Goal: Information Seeking & Learning: Understand process/instructions

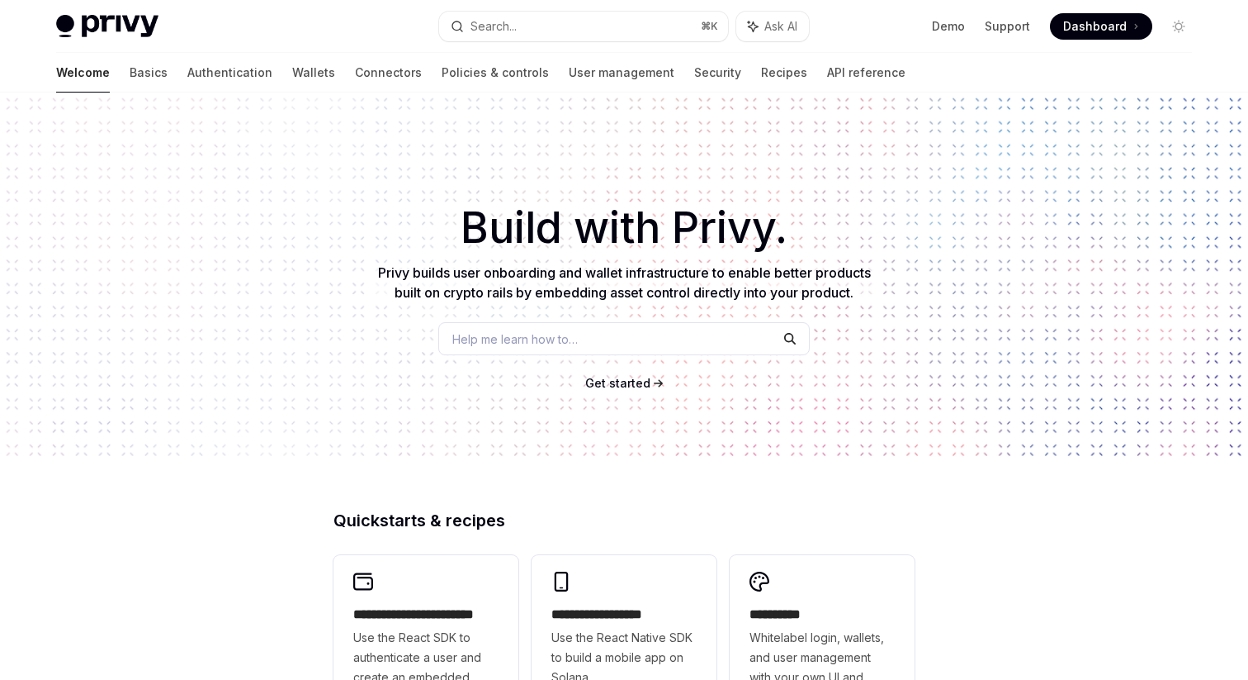
click at [489, 31] on div "Search..." at bounding box center [494, 27] width 46 height 20
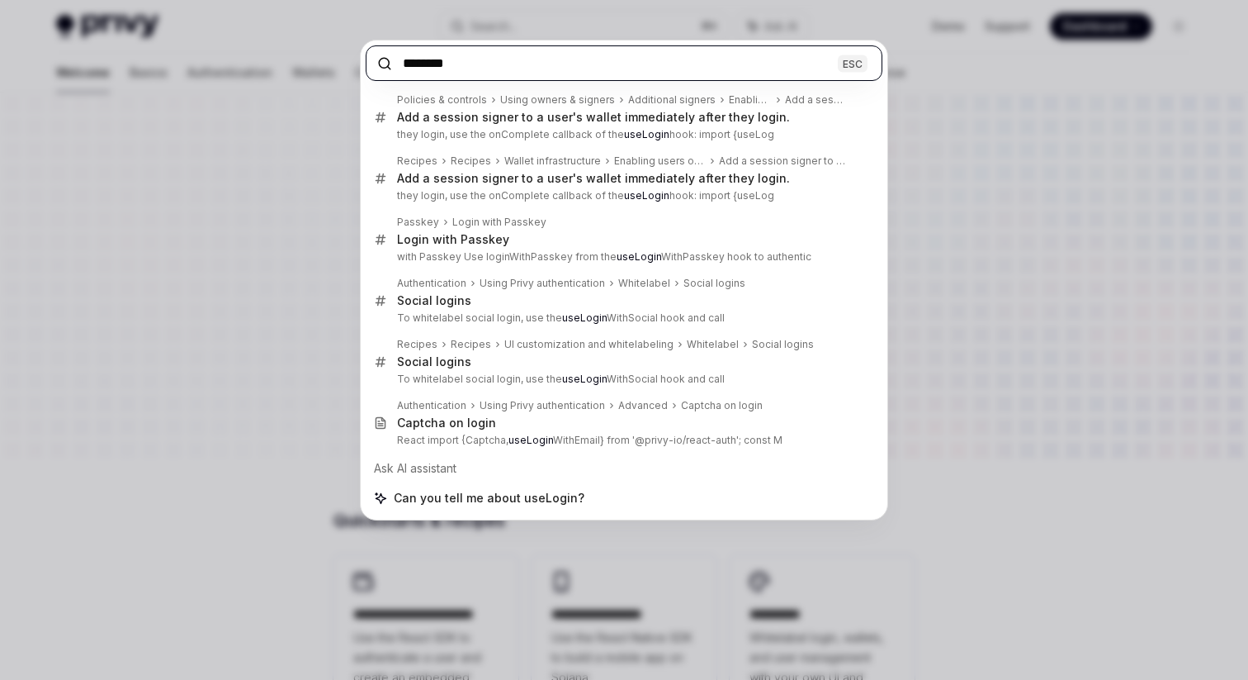
click at [476, 62] on input "********" at bounding box center [624, 63] width 517 height 36
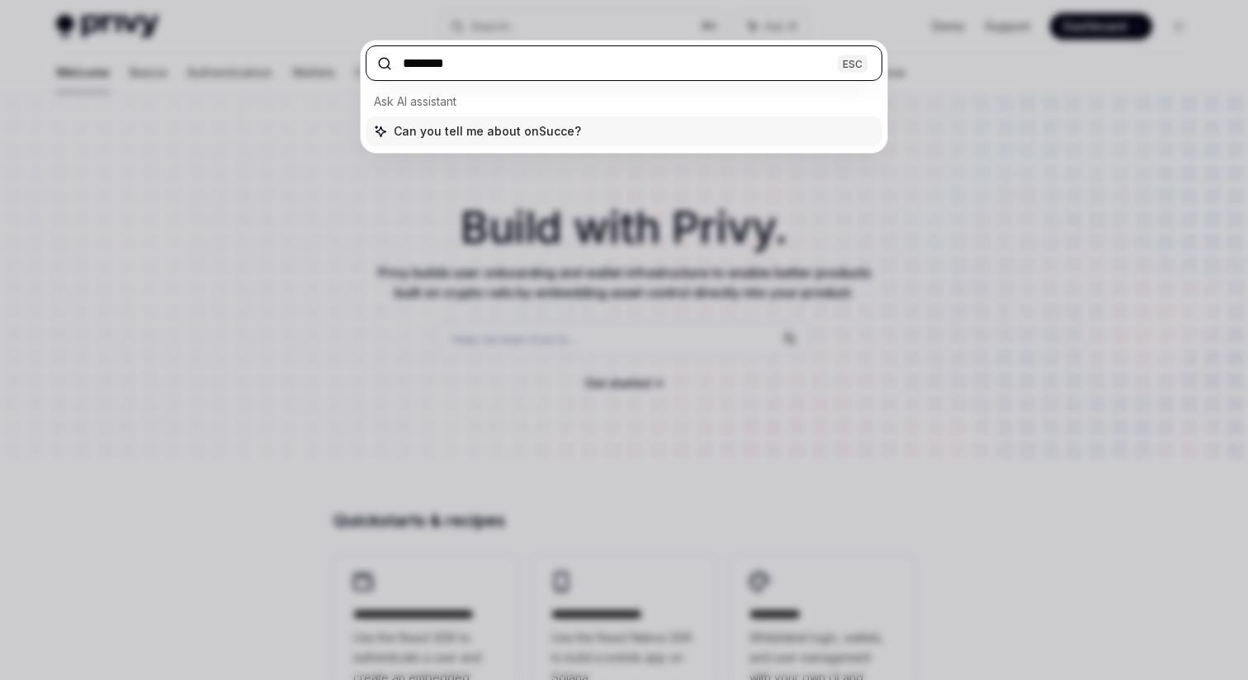
type input "*********"
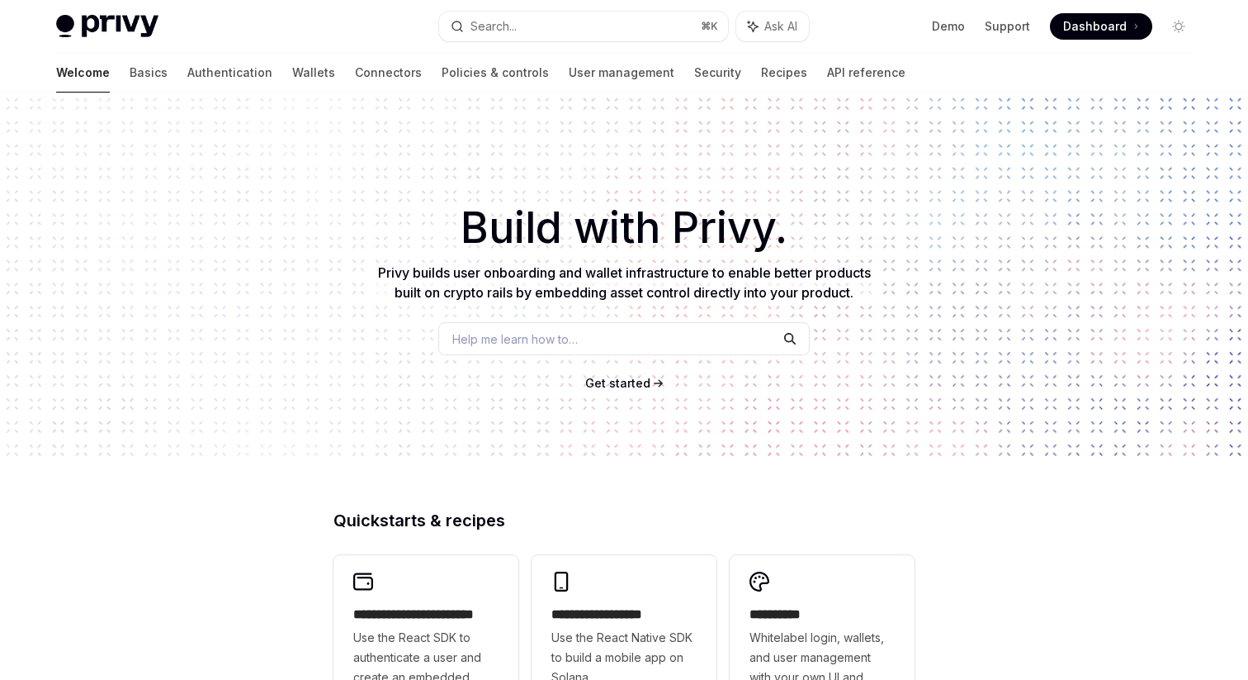
scroll to position [291, 0]
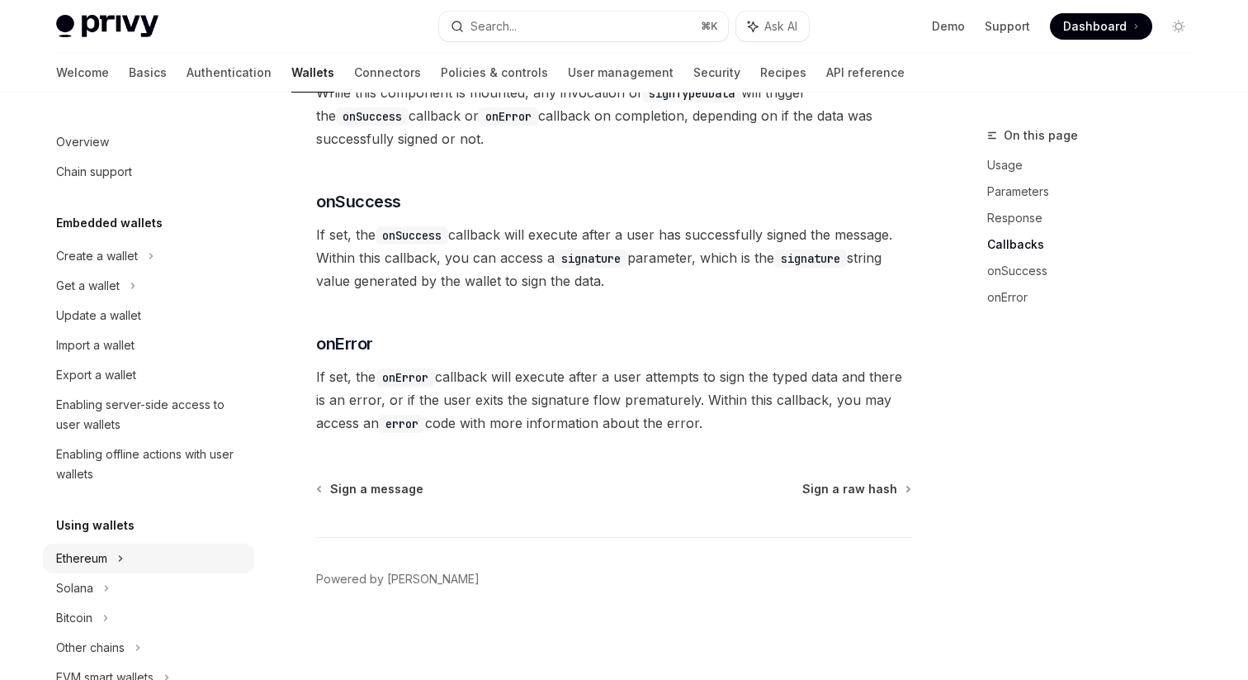
scroll to position [2, 0]
click at [40, 73] on div "Welcome Basics Authentication Wallets Connectors Policies & controls User manag…" at bounding box center [624, 73] width 1215 height 40
click at [129, 73] on link "Basics" at bounding box center [148, 73] width 38 height 40
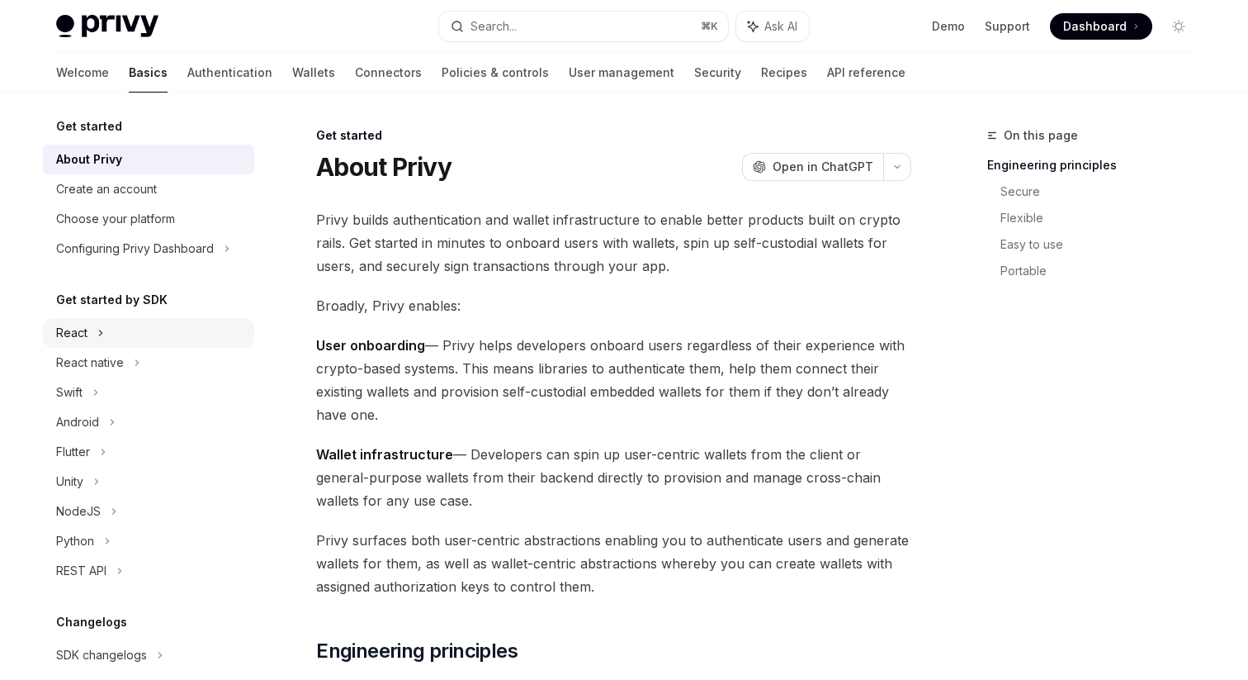
scroll to position [50, 0]
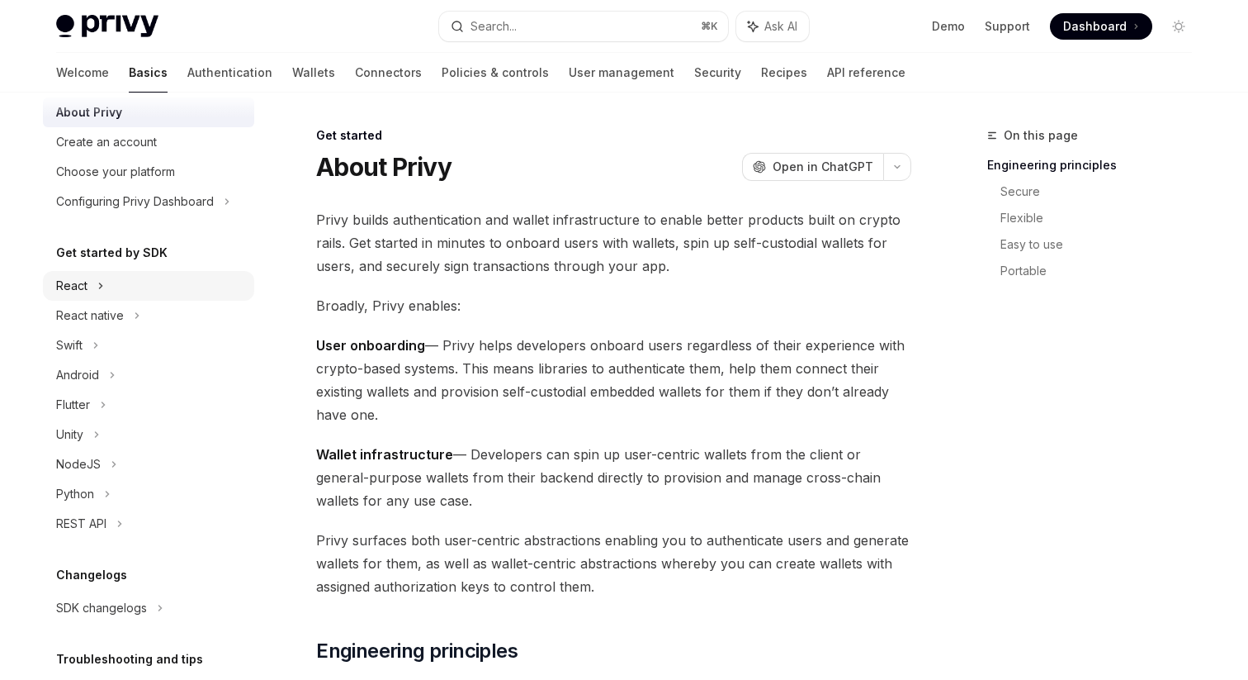
click at [100, 291] on icon at bounding box center [100, 286] width 7 height 20
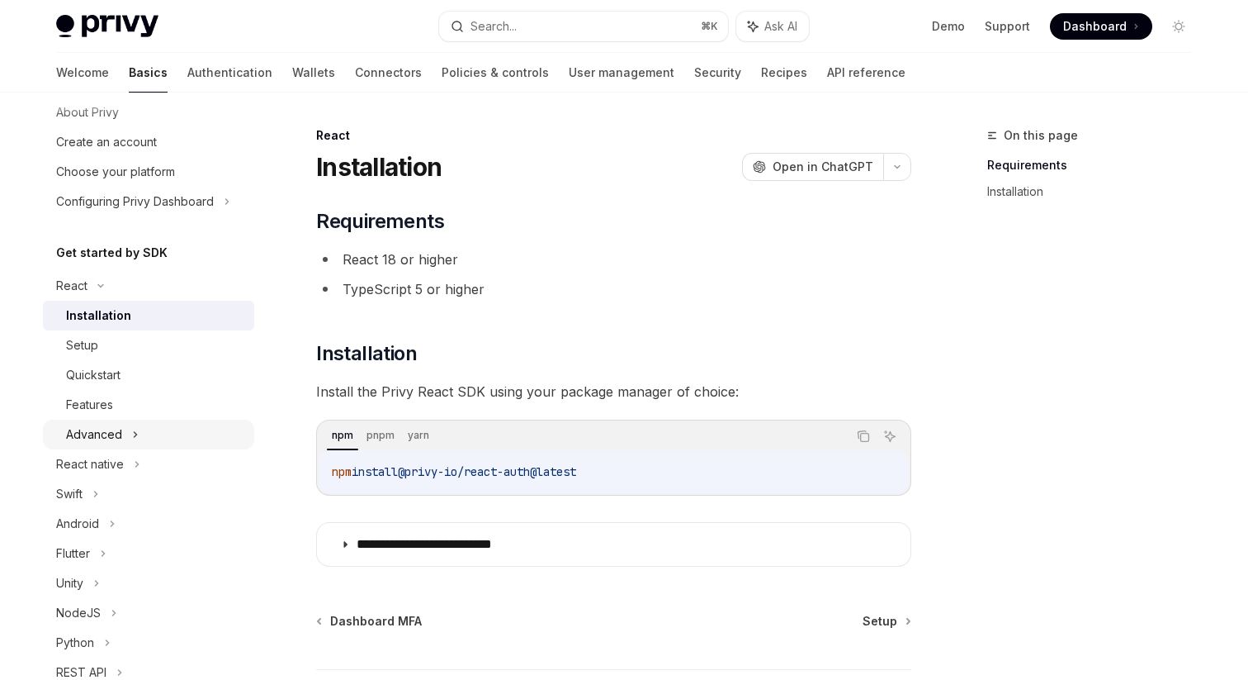
click at [116, 432] on div "Advanced" at bounding box center [94, 434] width 56 height 20
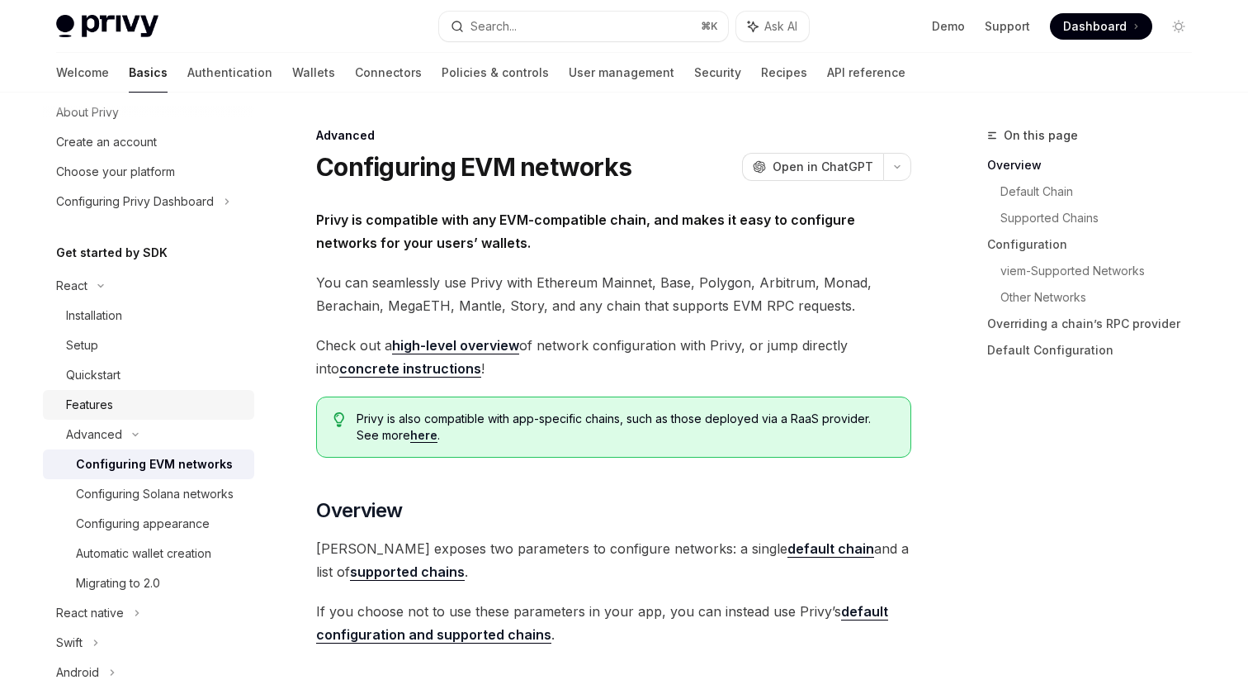
click at [114, 408] on div "Features" at bounding box center [155, 405] width 178 height 20
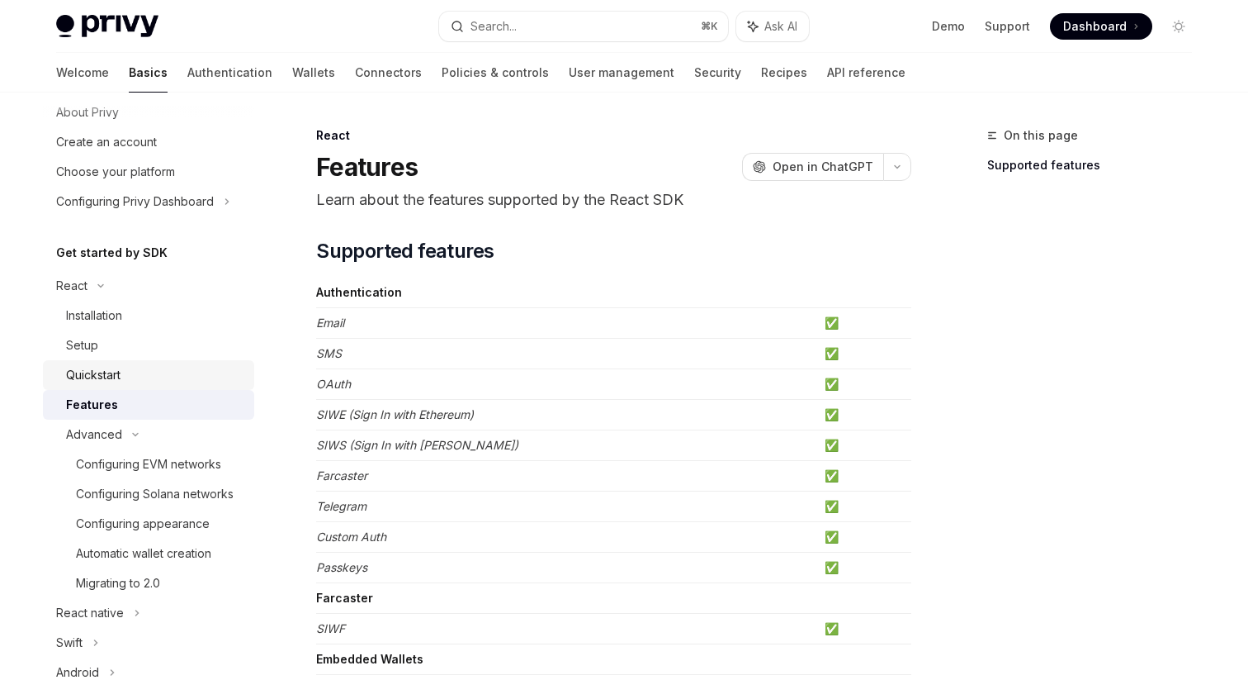
click at [115, 370] on div "Quickstart" at bounding box center [93, 375] width 54 height 20
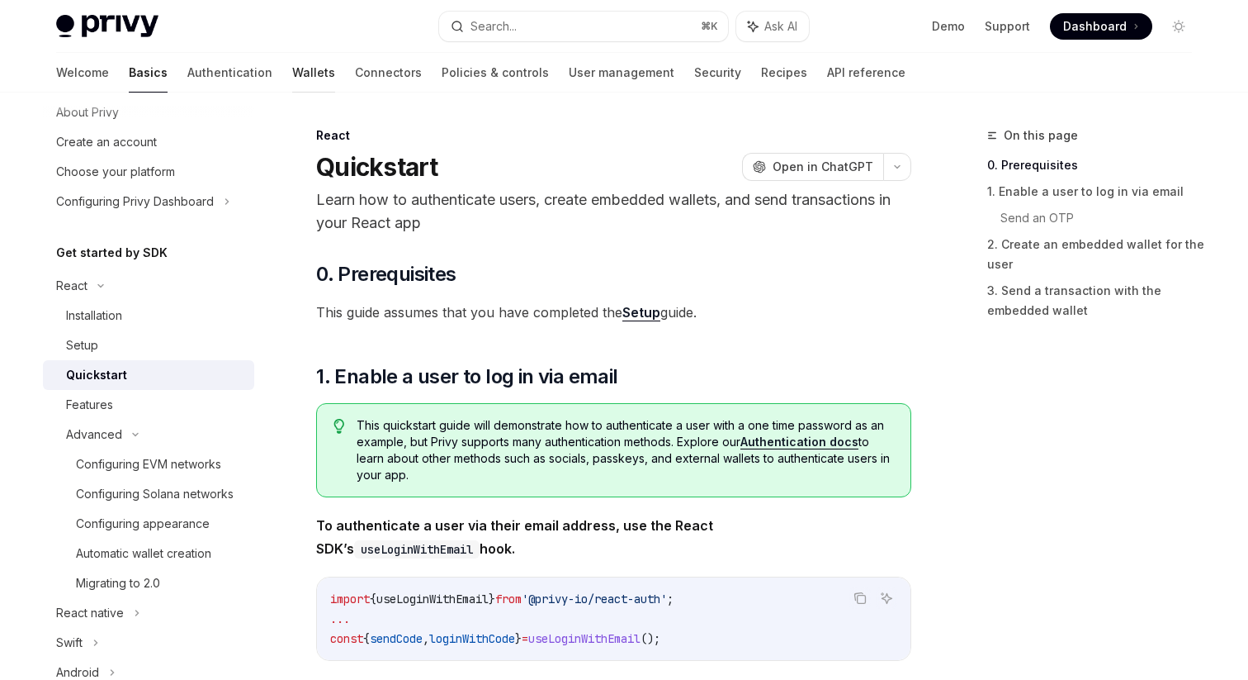
click at [292, 82] on link "Wallets" at bounding box center [313, 73] width 43 height 40
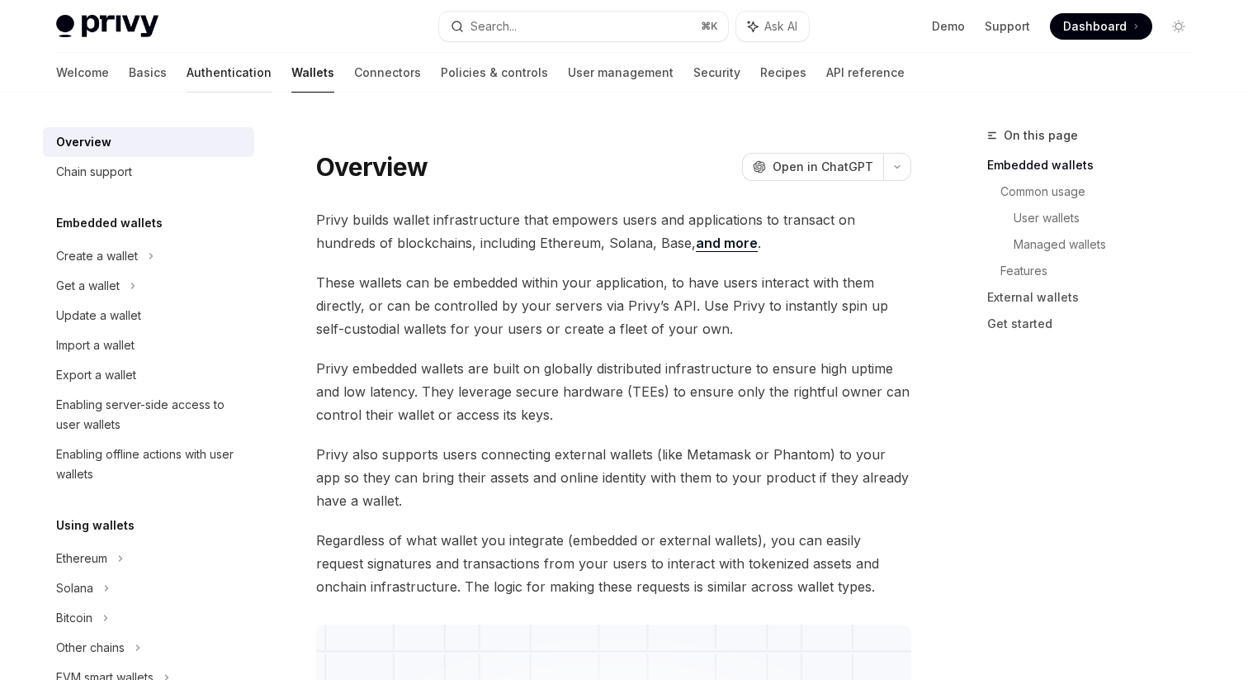
click at [187, 69] on link "Authentication" at bounding box center [229, 73] width 85 height 40
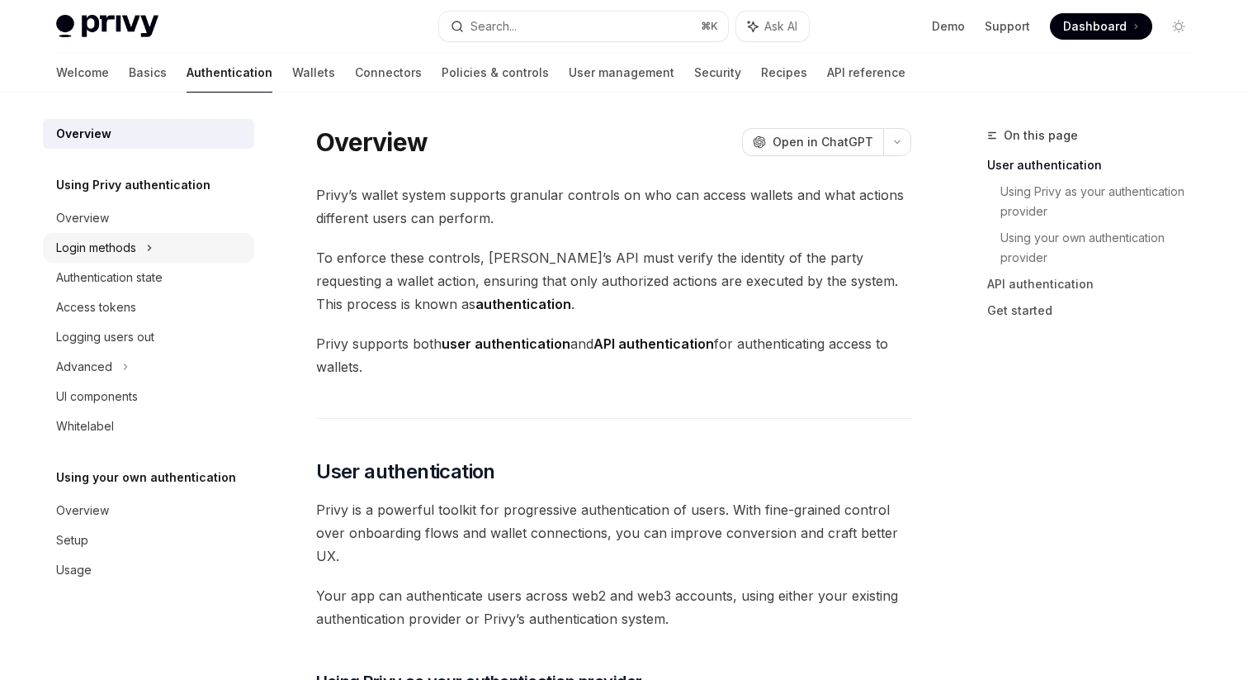
click at [111, 239] on div "Login methods" at bounding box center [96, 248] width 80 height 20
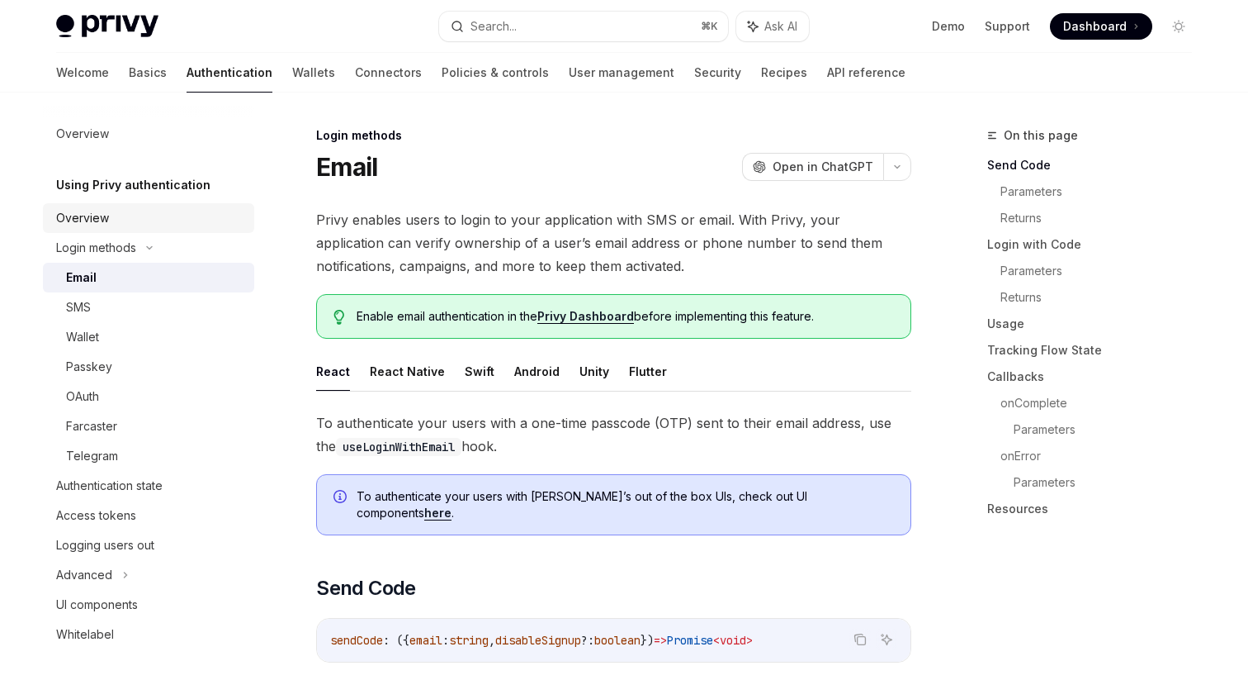
click at [114, 208] on div "Overview" at bounding box center [150, 218] width 188 height 20
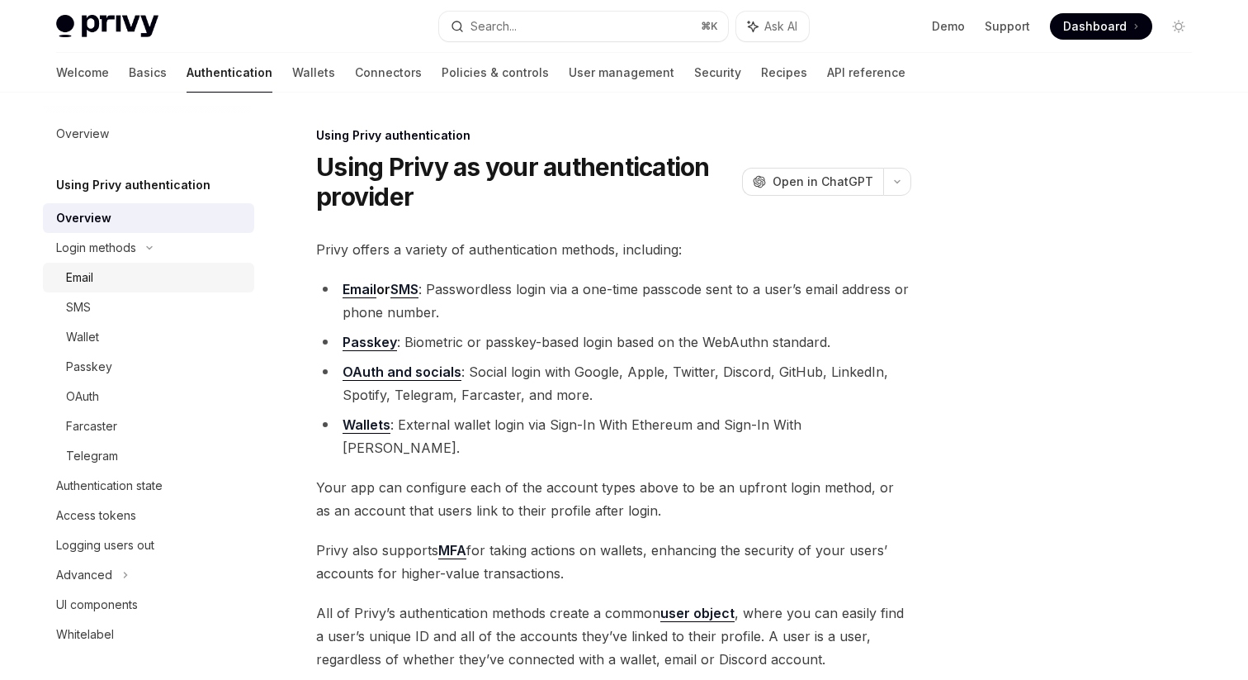
click at [112, 282] on div "Email" at bounding box center [155, 278] width 178 height 20
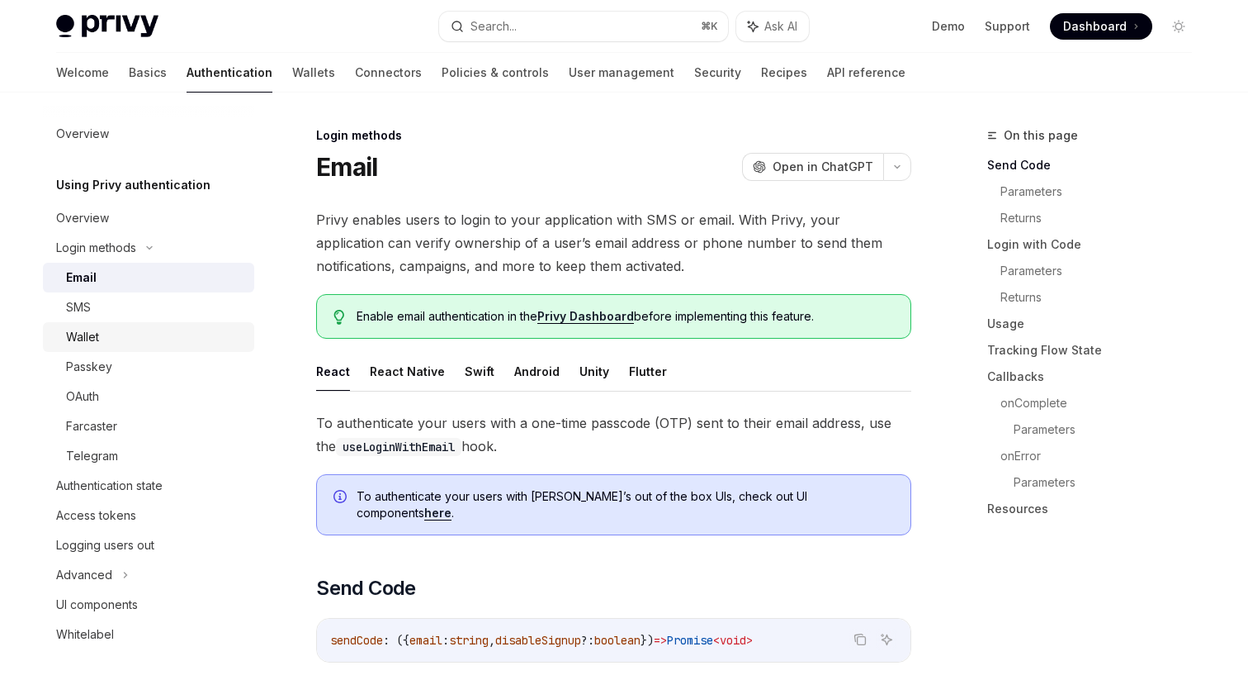
click at [119, 333] on div "Wallet" at bounding box center [155, 337] width 178 height 20
type textarea "*"
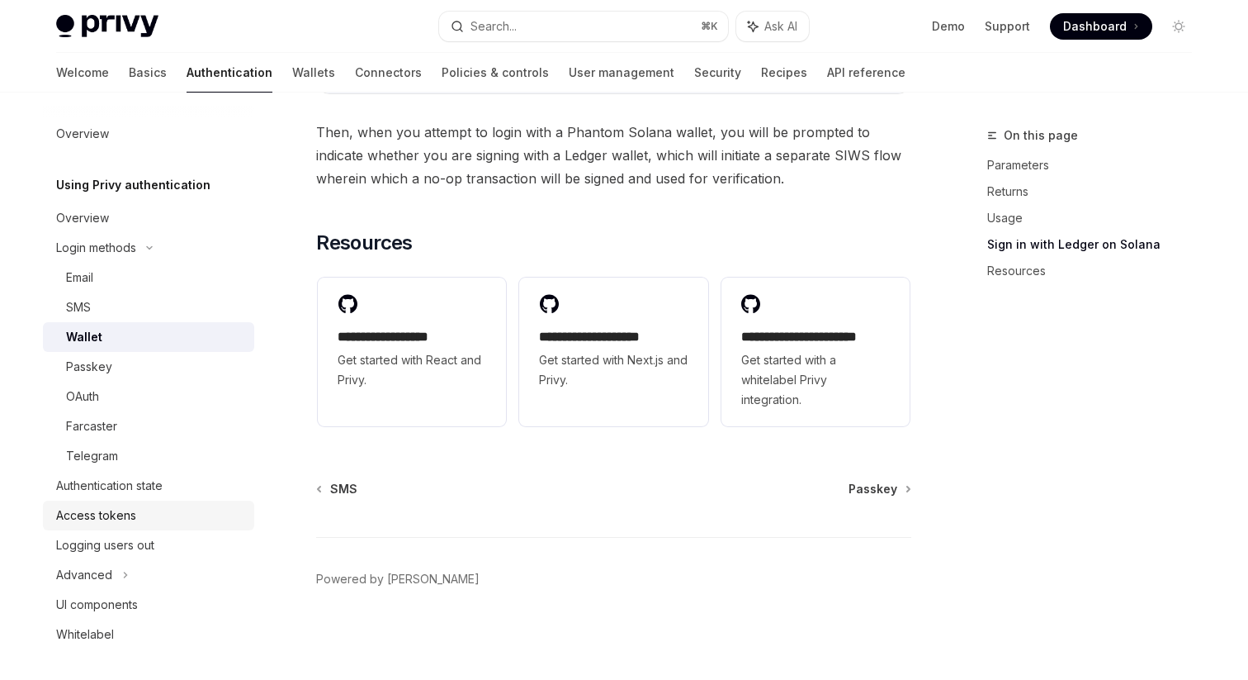
scroll to position [146, 0]
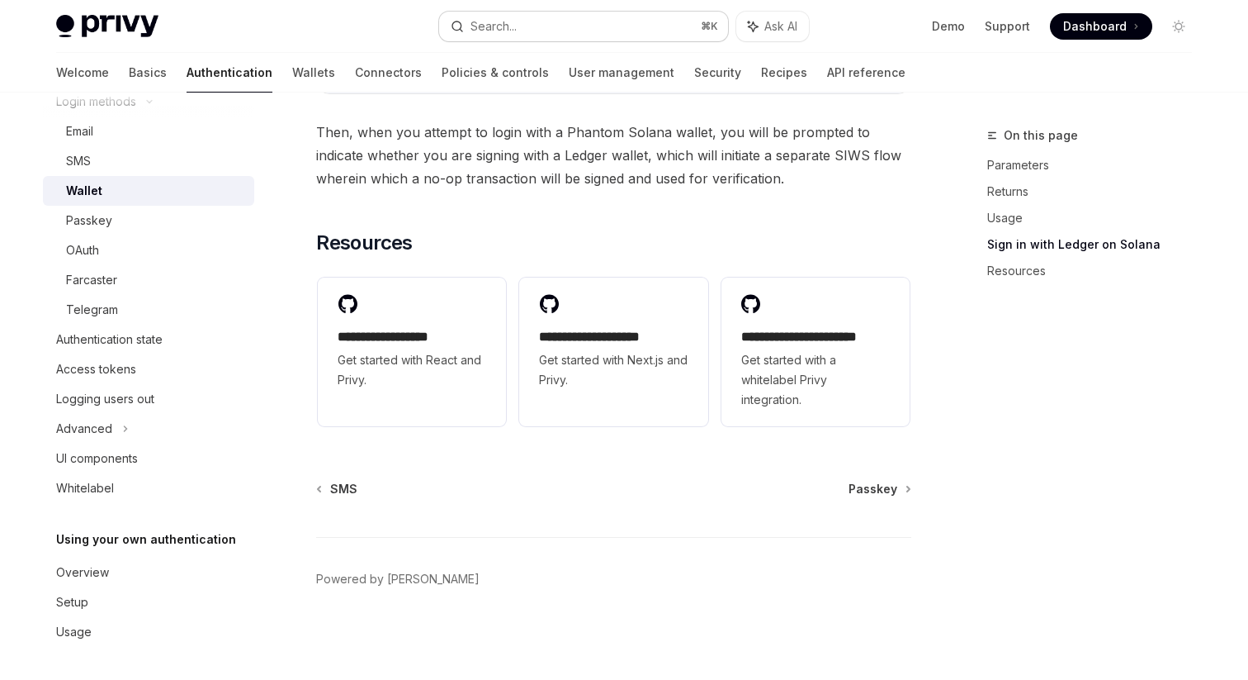
click at [619, 33] on button "Search... ⌘ K" at bounding box center [583, 27] width 289 height 30
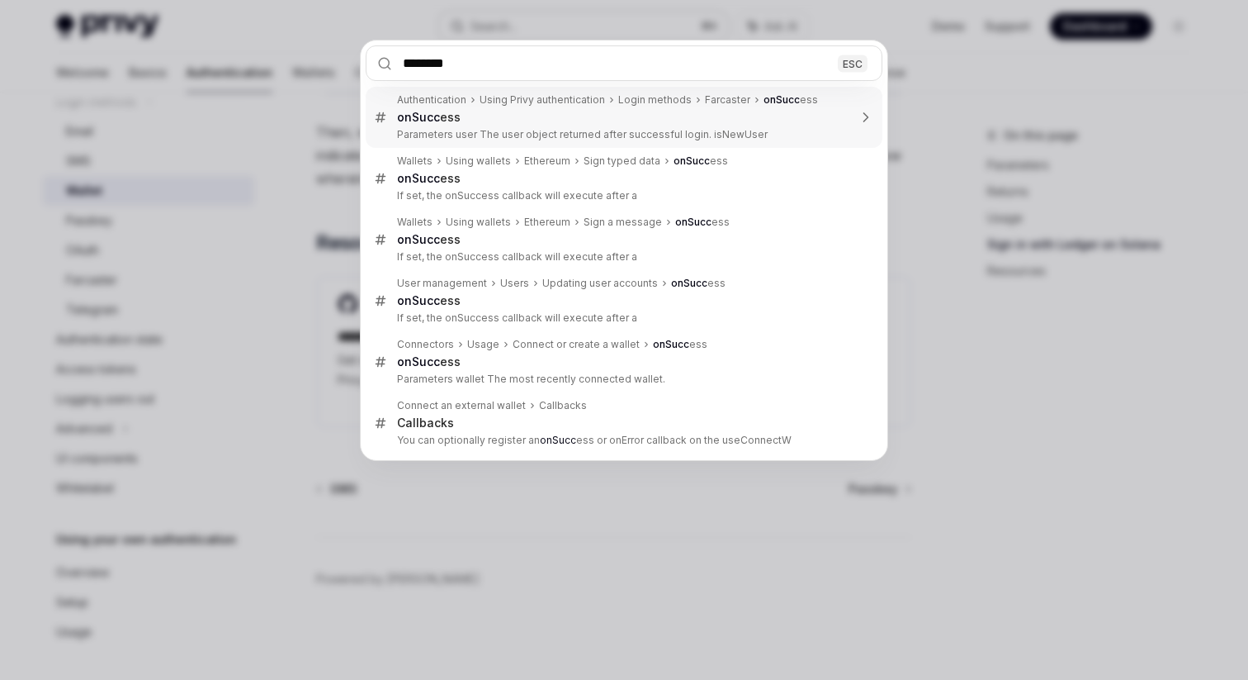
type input "*********"
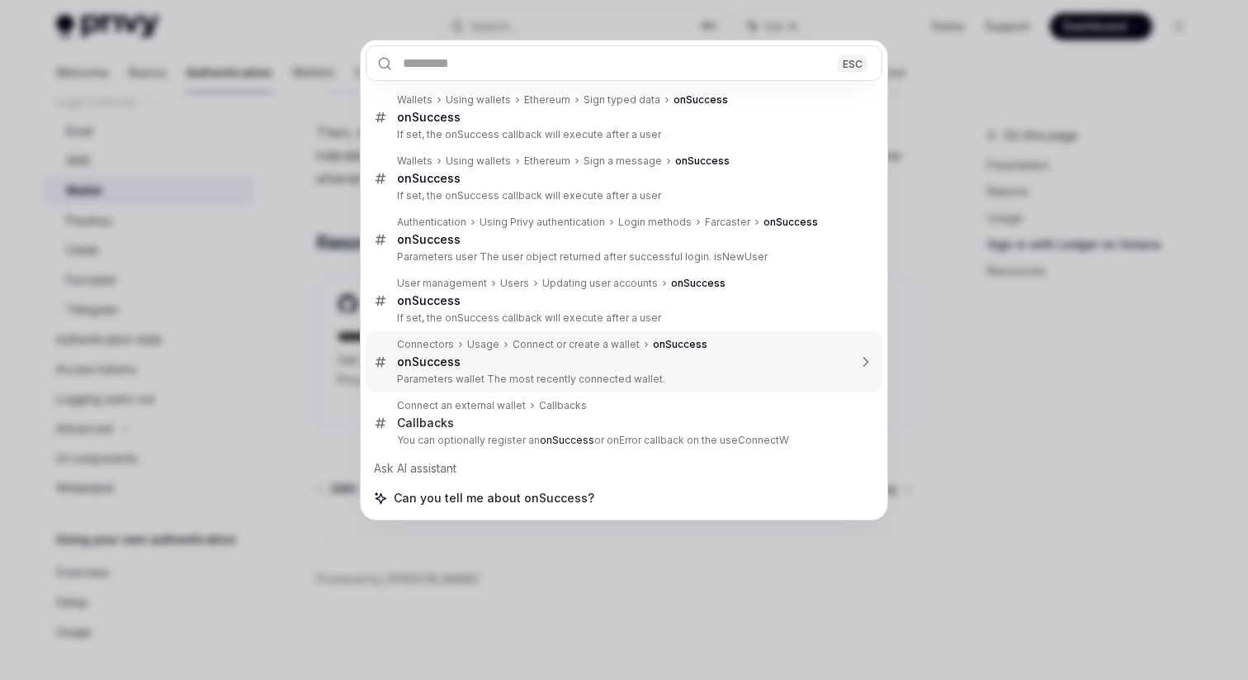
type textarea "*"
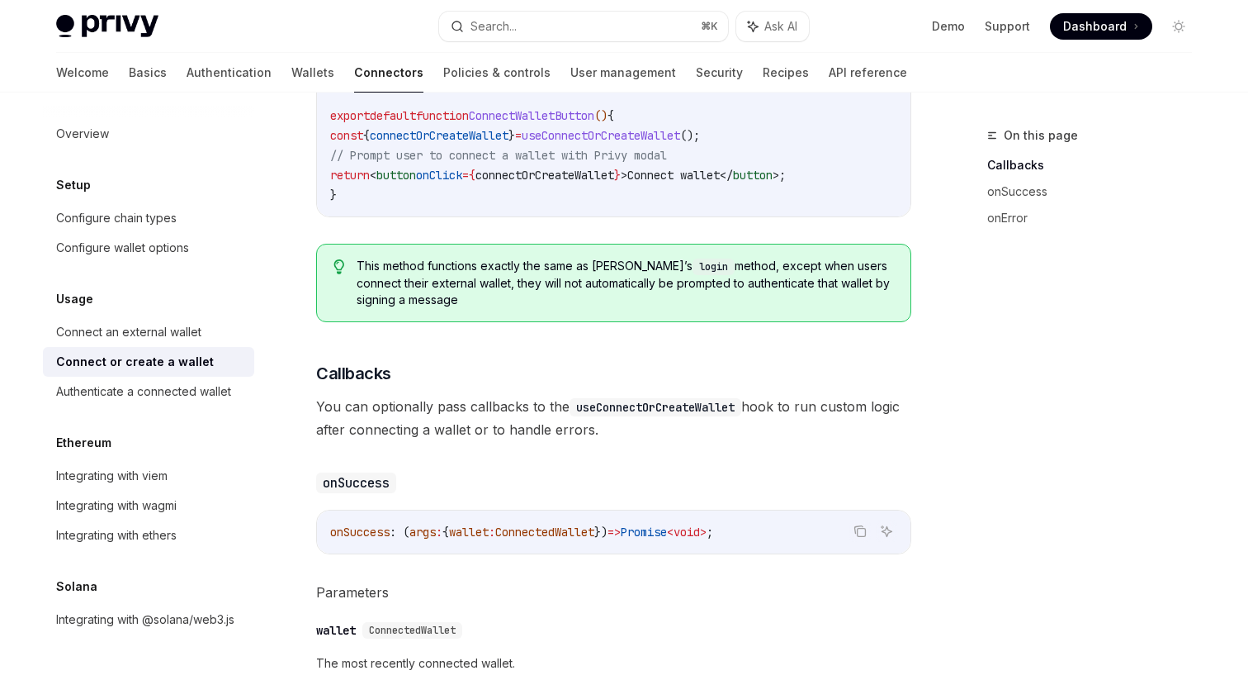
scroll to position [629, 0]
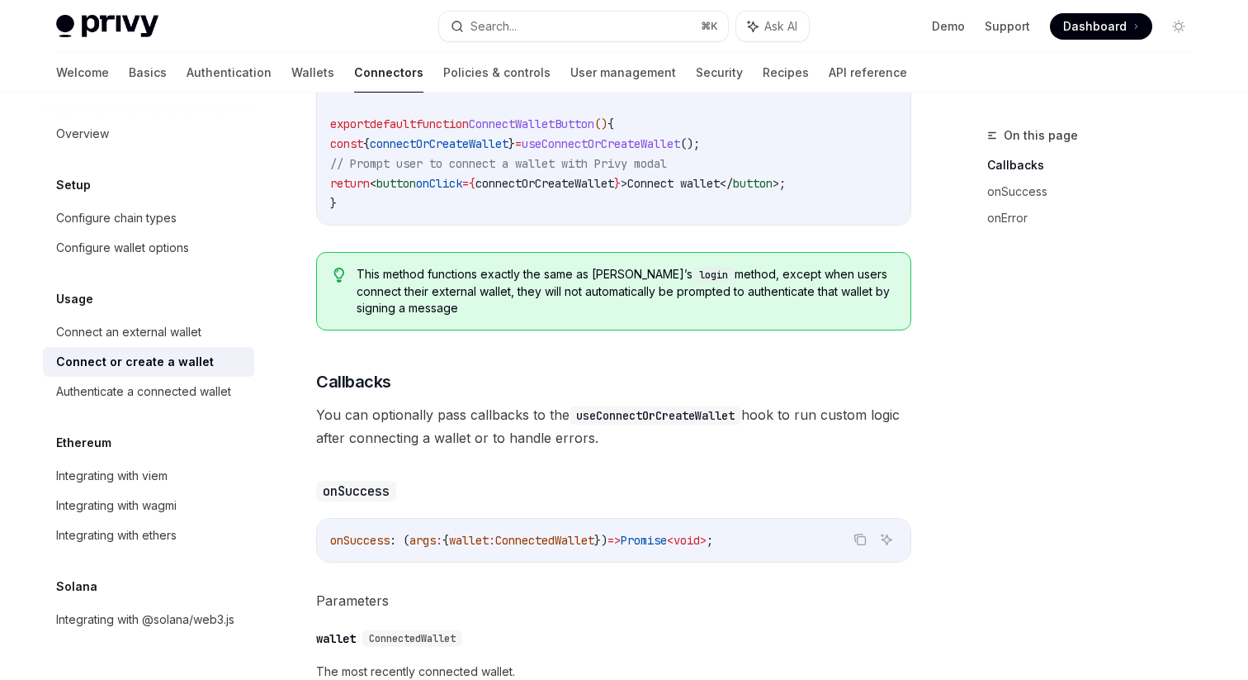
click at [609, 179] on span "connectOrCreateWallet" at bounding box center [545, 183] width 139 height 15
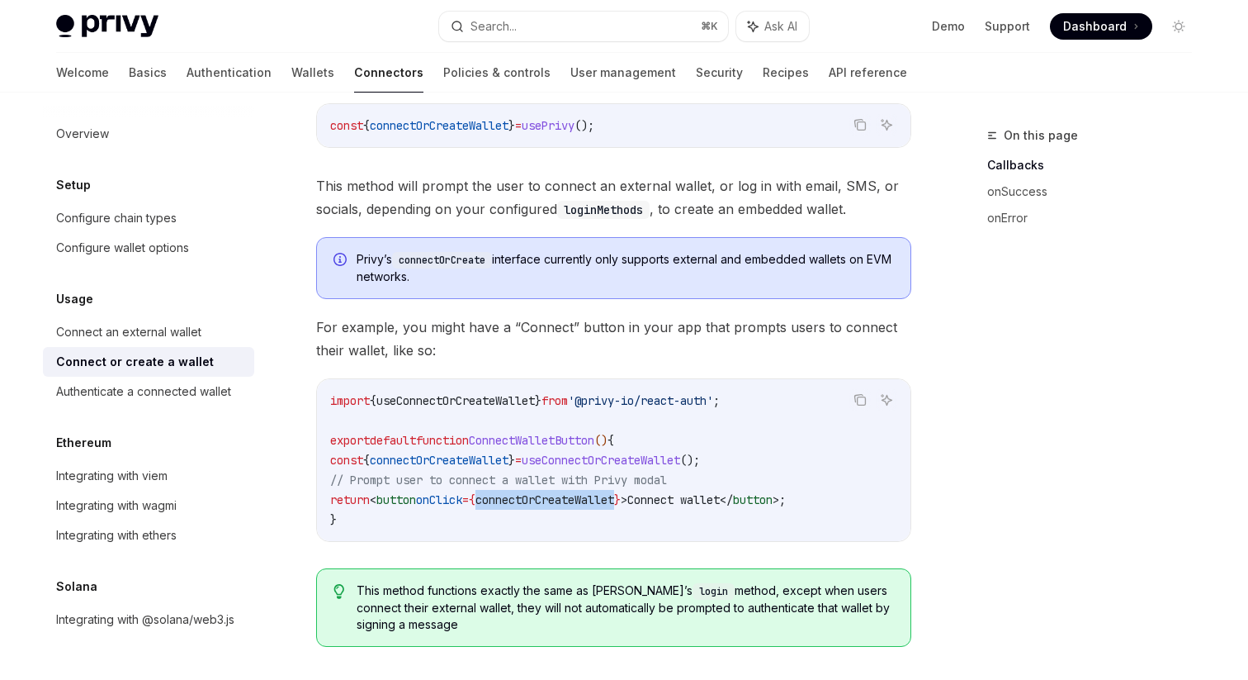
scroll to position [310, 0]
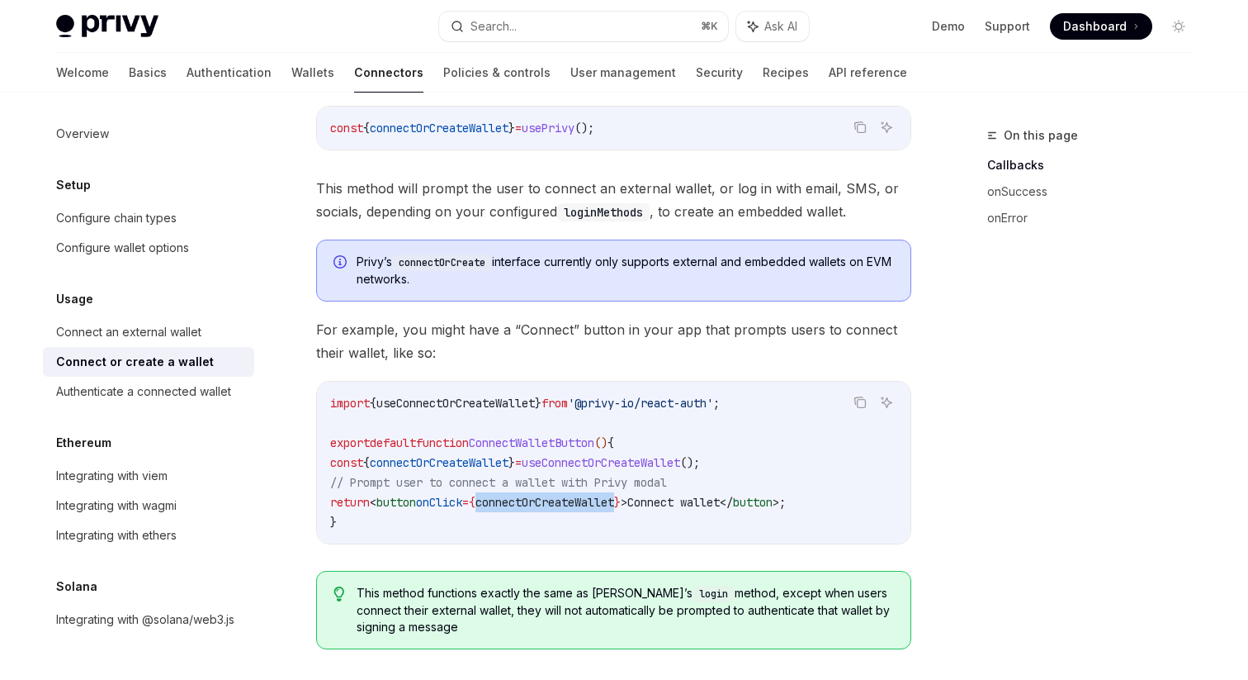
click at [618, 280] on span "Privy’s connectOrCreate interface currently only supports external and embedded…" at bounding box center [626, 270] width 538 height 34
click at [610, 211] on code "loginMethods" at bounding box center [603, 212] width 92 height 18
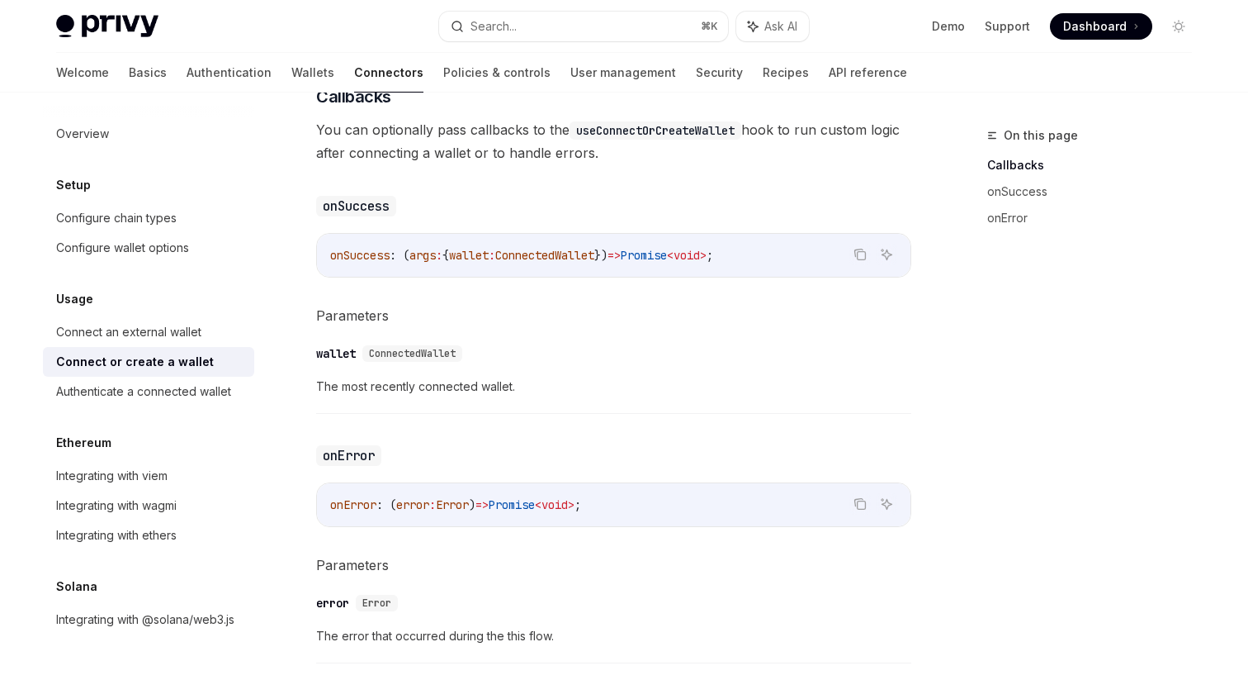
scroll to position [929, 0]
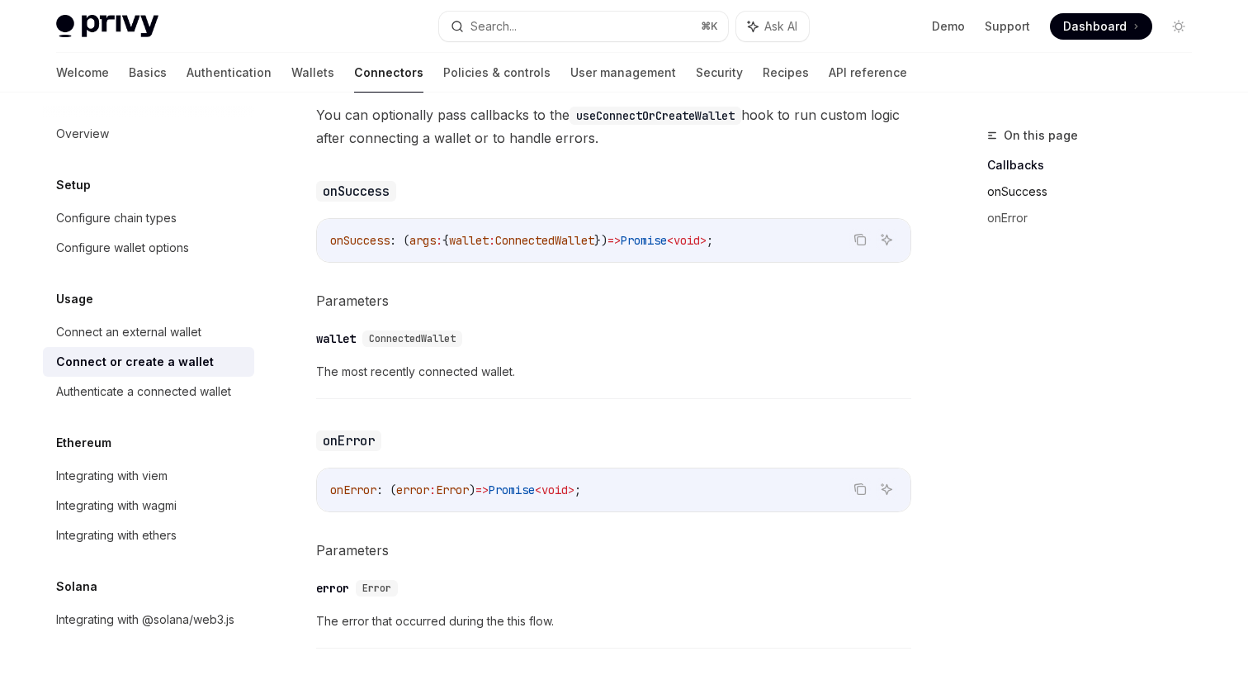
click at [1001, 184] on link "onSuccess" at bounding box center [1097, 191] width 218 height 26
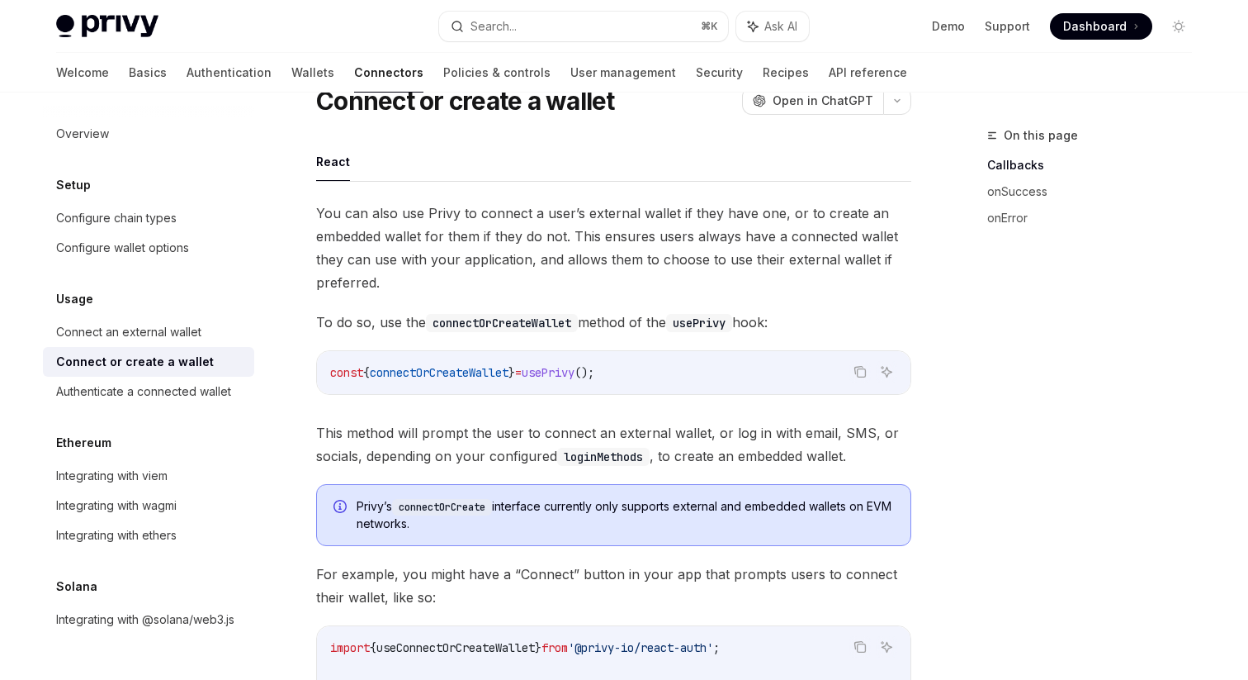
scroll to position [11, 0]
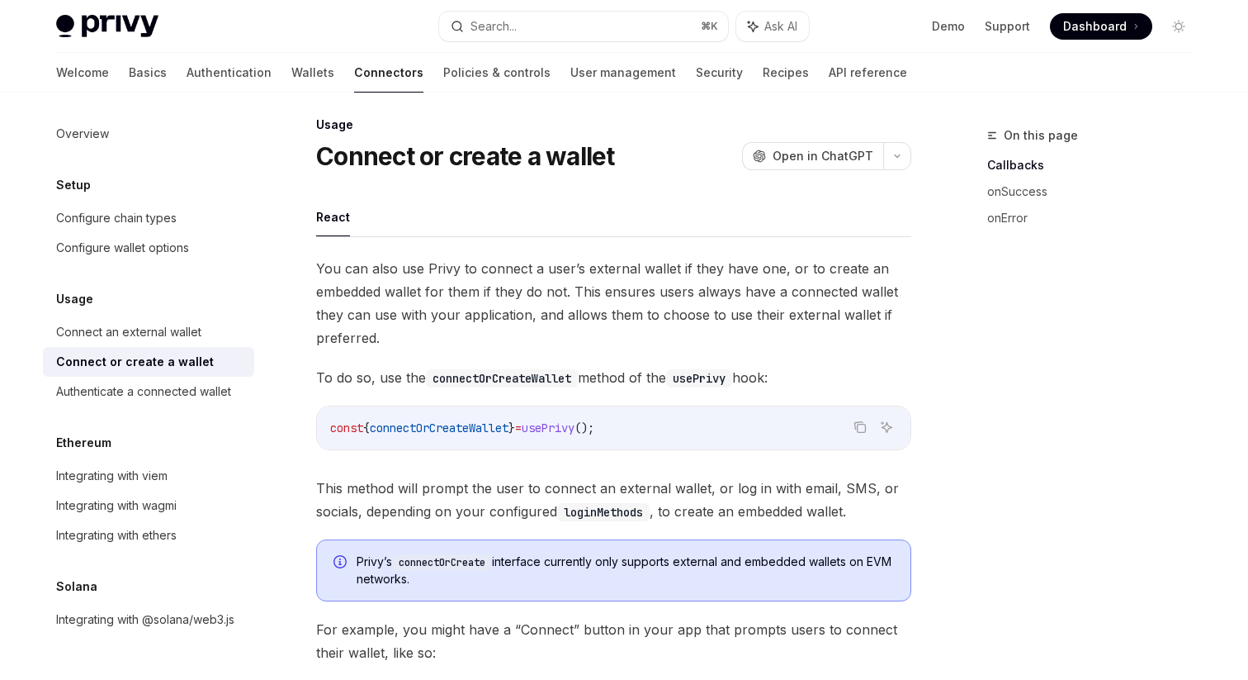
click at [501, 197] on ul "React" at bounding box center [613, 217] width 595 height 40
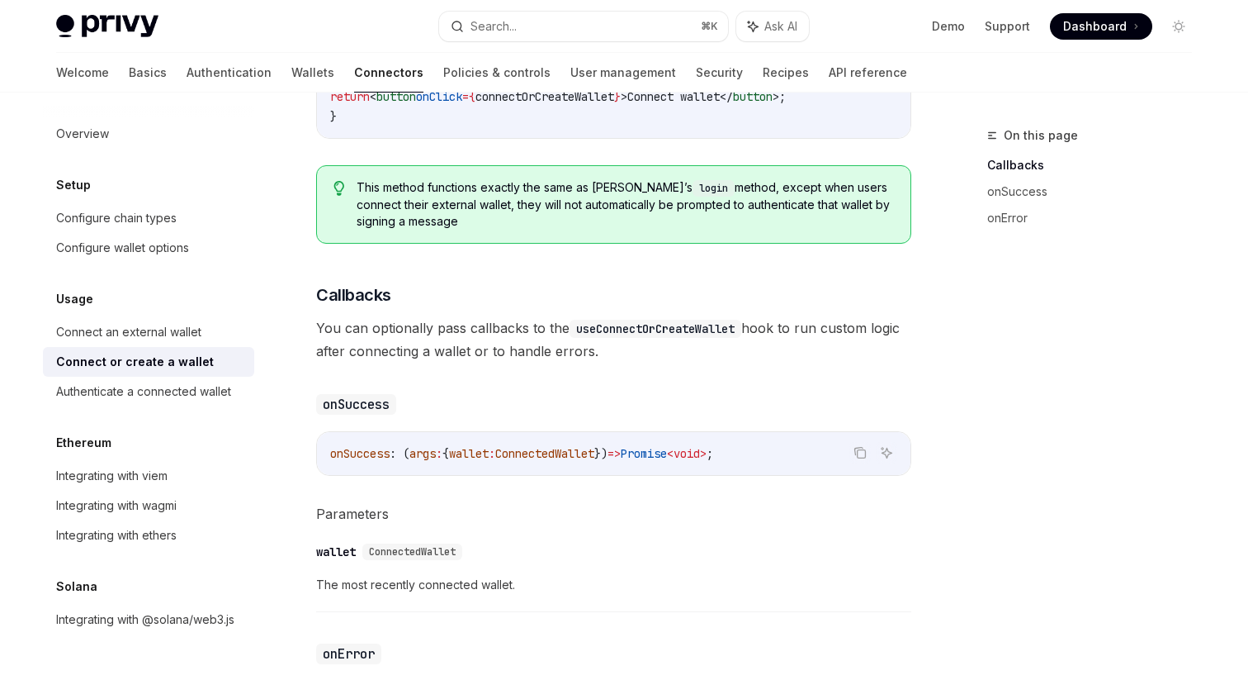
scroll to position [725, 0]
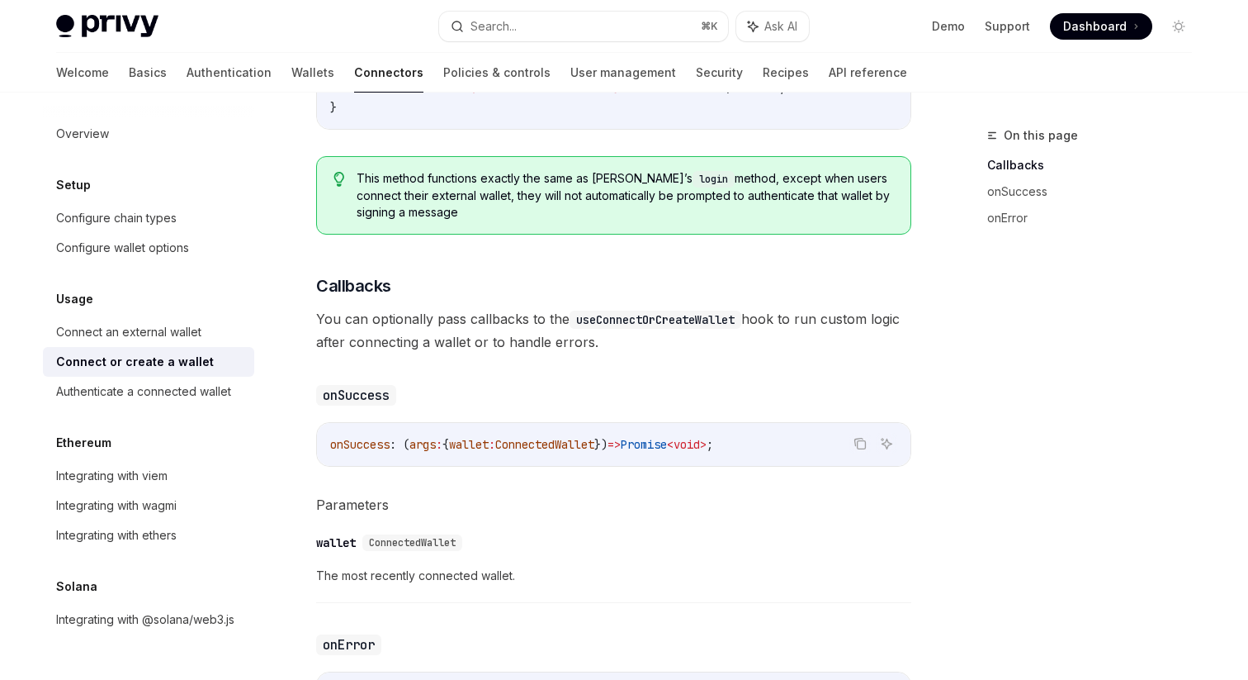
click at [450, 310] on span "You can optionally pass callbacks to the useConnectOrCreateWallet hook to run c…" at bounding box center [613, 330] width 595 height 46
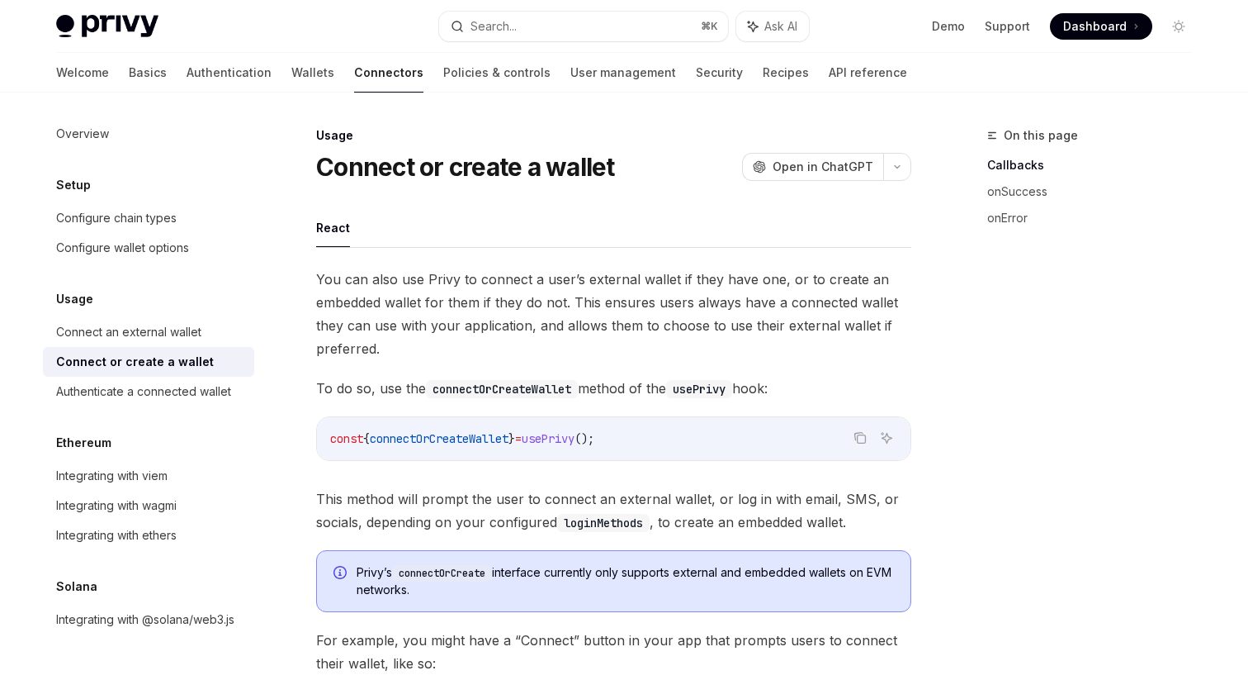
click at [492, 434] on span "connectOrCreateWallet" at bounding box center [439, 438] width 139 height 15
click at [473, 438] on span "connectOrCreateWallet" at bounding box center [439, 438] width 139 height 15
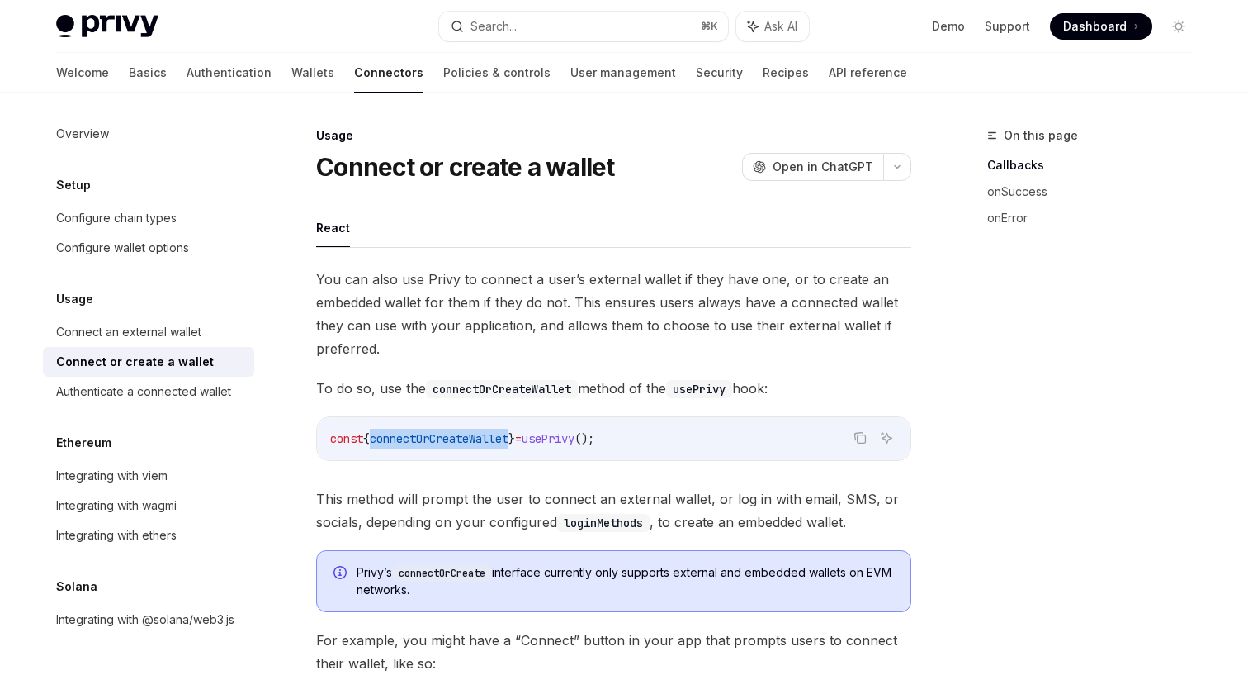
click at [473, 438] on span "connectOrCreateWallet" at bounding box center [439, 438] width 139 height 15
